Goal: Communication & Community: Answer question/provide support

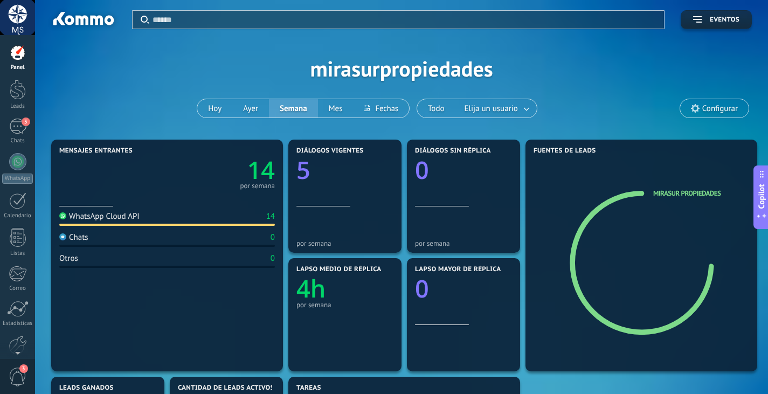
click at [14, 126] on div "3" at bounding box center [17, 127] width 17 height 16
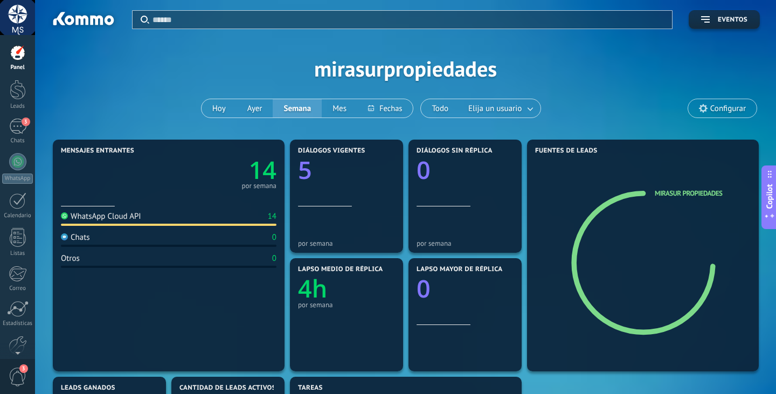
scroll to position [597, 0]
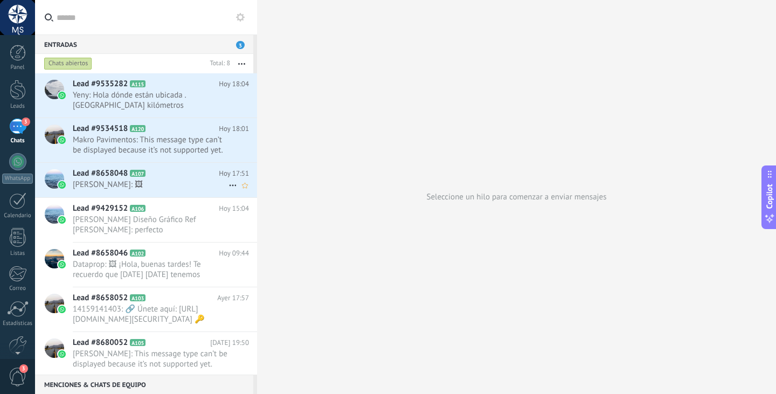
click at [150, 180] on span "[PERSON_NAME]: 🖼" at bounding box center [151, 184] width 156 height 10
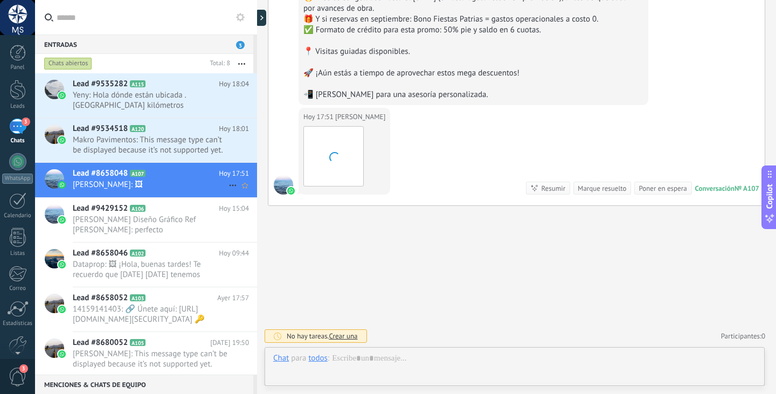
scroll to position [597, 0]
